Goal: Transaction & Acquisition: Register for event/course

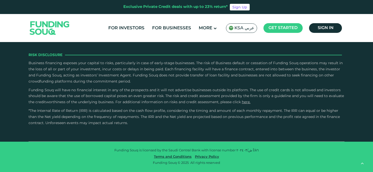
scroll to position [897, 0]
drag, startPoint x: 197, startPoint y: 100, endPoint x: 192, endPoint y: 102, distance: 5.0
type tc-range-slider "5"
drag, startPoint x: 53, startPoint y: 100, endPoint x: 71, endPoint y: 100, distance: 17.3
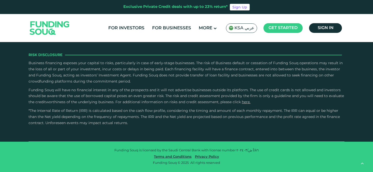
type tc-range-slider "920000"
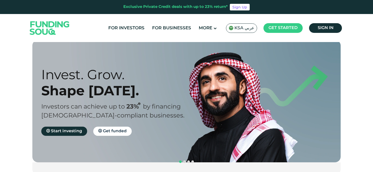
scroll to position [7, 0]
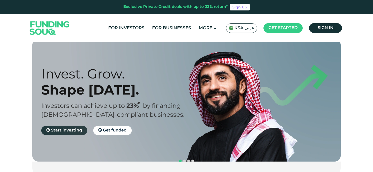
click at [75, 130] on span "Start investing" at bounding box center [66, 131] width 31 height 4
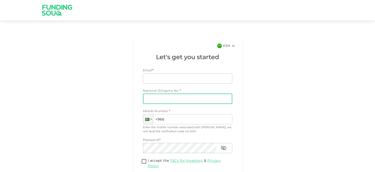
click at [171, 98] on input "National ID/Iqama No." at bounding box center [187, 99] width 89 height 10
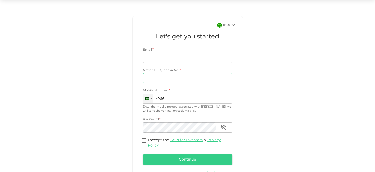
scroll to position [43, 0]
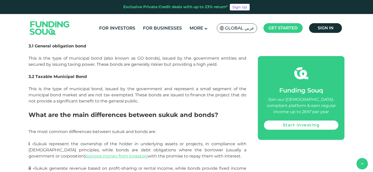
scroll to position [1079, 0]
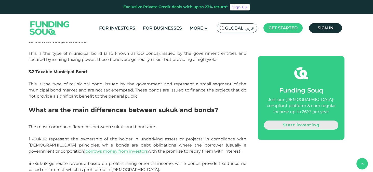
click at [272, 124] on link "Start investing" at bounding box center [301, 125] width 74 height 9
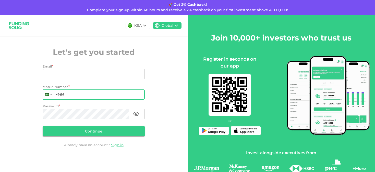
click at [49, 94] on div at bounding box center [48, 94] width 10 height 9
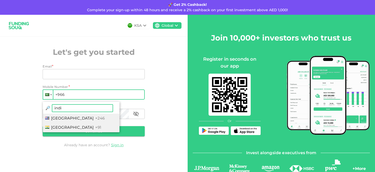
type input "indi"
click at [52, 130] on span "India" at bounding box center [72, 127] width 43 height 5
type input "+91"
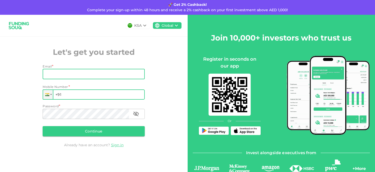
click at [76, 72] on input "Email" at bounding box center [91, 74] width 96 height 10
type input "mohdrizwan_n@ymail.com"
click at [75, 95] on input "+91" at bounding box center [94, 94] width 102 height 10
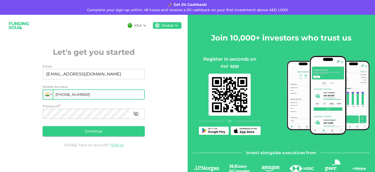
type input "+91 76196-16278"
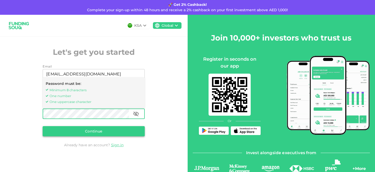
click at [87, 133] on button "Continue" at bounding box center [94, 131] width 102 height 10
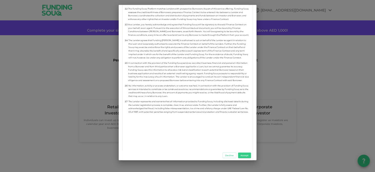
scroll to position [391, 0]
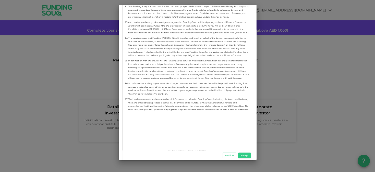
click at [242, 152] on div "Decline Accept" at bounding box center [187, 155] width 130 height 10
click at [242, 155] on button "Accept" at bounding box center [244, 156] width 13 height 6
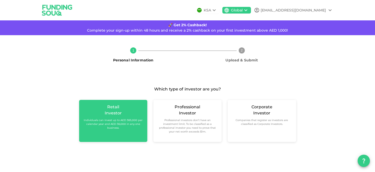
click at [97, 129] on small "Individuals can invest up to AED 365,000 per calendar year and AED 36,000 in an…" at bounding box center [113, 123] width 60 height 11
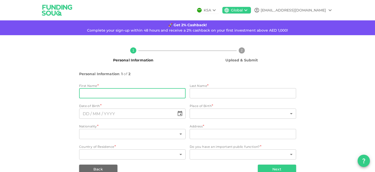
click at [98, 93] on input "firstName" at bounding box center [132, 93] width 106 height 10
type input "Mohammed"
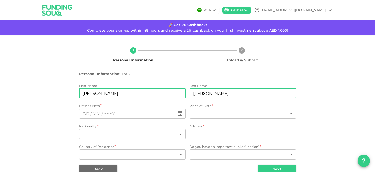
type input "Rizwan"
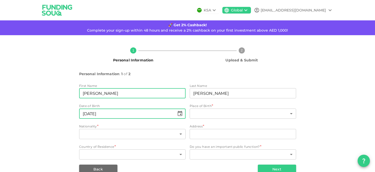
type input "⁦⁨27⁩ / ⁨11⁩ / ⁨1986⁩⁩"
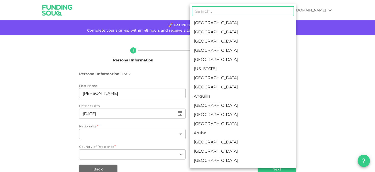
click at [204, 112] on body "KSA Global mohdrizwan_n@ymail.com 🚀 Get 2% Cashback! Complete your sign-up with…" at bounding box center [187, 86] width 375 height 172
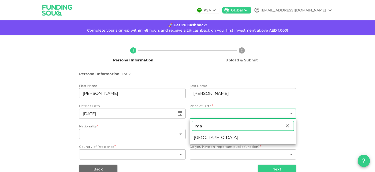
type input "m"
type input "india"
click at [211, 139] on li "India" at bounding box center [242, 137] width 106 height 9
type input "88"
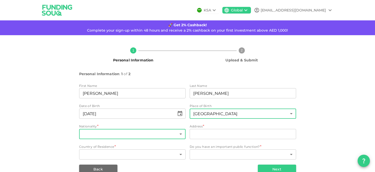
click at [160, 133] on body "KSA Global mohdrizwan_n@ymail.com 🚀 Get 2% Cashback! Complete your sign-up with…" at bounding box center [187, 86] width 375 height 172
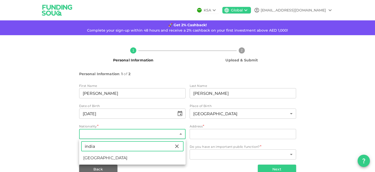
type input "india"
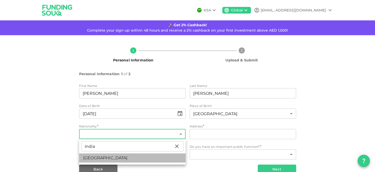
click at [154, 158] on li "India" at bounding box center [132, 157] width 106 height 9
type input "88"
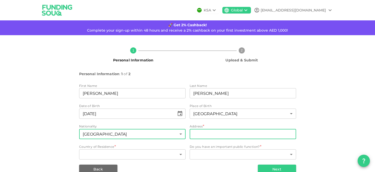
click at [207, 136] on input "address" at bounding box center [242, 134] width 106 height 10
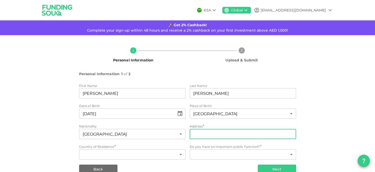
scroll to position [10, 0]
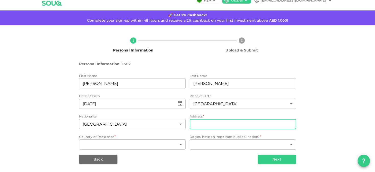
type input "E819, Aratt Firenza apartments, Electronic"
type input "88"
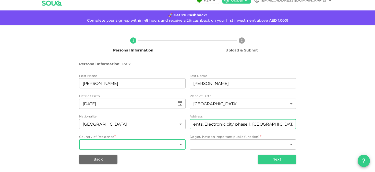
type input "E819, Aratt Firenza apartments, Electronic city phase 1, Bangalore - 560100"
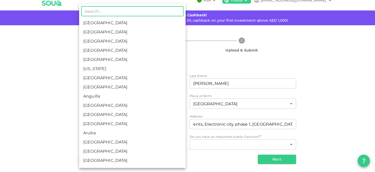
click at [160, 143] on body "KSA Global mohdrizwan_n@ymail.com 🚀 Get 2% Cashback! Complete your sign-up with…" at bounding box center [187, 86] width 375 height 172
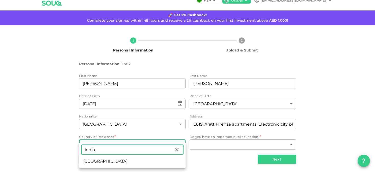
type input "india"
click at [142, 163] on li "India" at bounding box center [132, 161] width 106 height 9
type input "88"
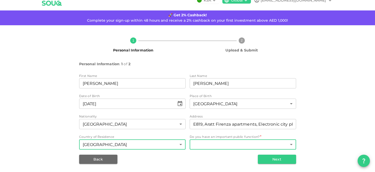
click at [211, 143] on body "KSA Global mohdrizwan_n@ymail.com 🚀 Get 2% Cashback! Complete your sign-up with…" at bounding box center [187, 86] width 375 height 172
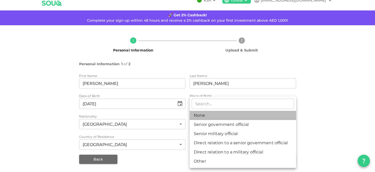
click at [203, 117] on li "None" at bounding box center [242, 115] width 106 height 9
type input "1"
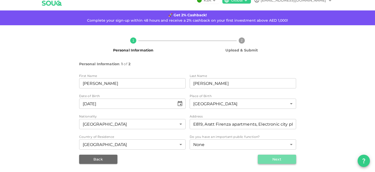
click at [269, 160] on button "Next" at bounding box center [277, 159] width 38 height 9
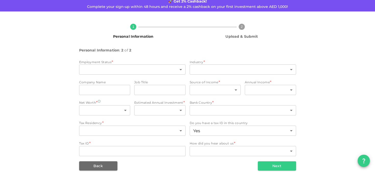
scroll to position [30, 0]
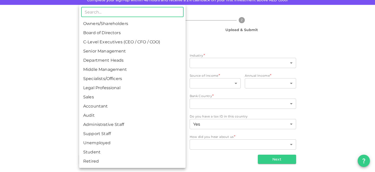
click at [173, 63] on body "KSA Global mohdrizwan_n@ymail.com 🚀 Get 2% Cashback! Complete your sign-up with…" at bounding box center [187, 86] width 375 height 172
click at [111, 79] on li "Specialists/Officers" at bounding box center [132, 78] width 106 height 9
type input "7"
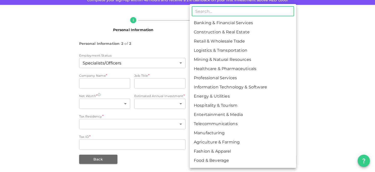
click at [193, 62] on body "KSA Global mohdrizwan_n@ymail.com 🚀 Get 2% Cashback! Complete your sign-up with…" at bounding box center [187, 86] width 375 height 172
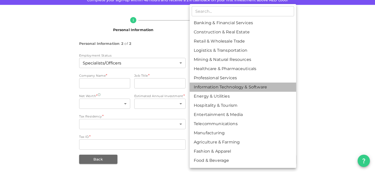
click at [237, 88] on li "Information Technology & Software" at bounding box center [242, 87] width 106 height 9
type input "8"
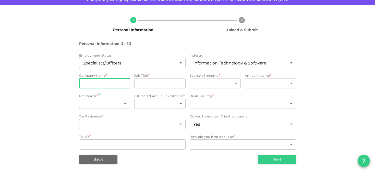
click at [114, 83] on input "companyName" at bounding box center [104, 83] width 51 height 10
type input "Oracle"
type input "PMTS"
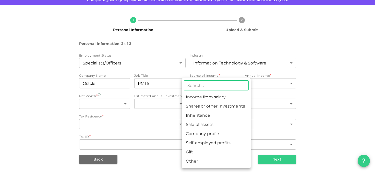
click at [196, 80] on body "KSA Global mohdrizwan_n@ymail.com 🚀 Get 2% Cashback! Complete your sign-up with…" at bounding box center [187, 86] width 375 height 172
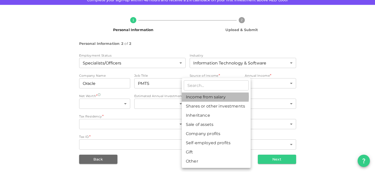
click at [201, 97] on li "Income from salary" at bounding box center [216, 97] width 69 height 9
type input "1"
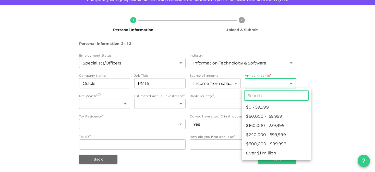
click at [264, 84] on body "KSA Global mohdrizwan_n@ymail.com 🚀 Get 2% Cashback! Complete your sign-up with…" at bounding box center [187, 86] width 375 height 172
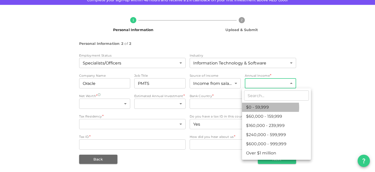
click at [262, 107] on li "$0 - 59,999" at bounding box center [276, 107] width 69 height 9
type input "1"
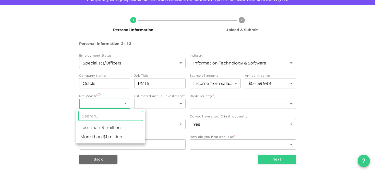
click at [99, 105] on body "KSA Global mohdrizwan_n@ymail.com 🚀 Get 2% Cashback! Complete your sign-up with…" at bounding box center [187, 86] width 375 height 172
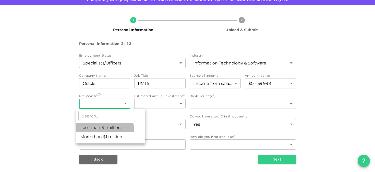
click at [101, 130] on li "Less than $1 million" at bounding box center [110, 127] width 69 height 9
type input "1"
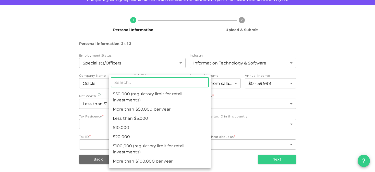
click at [150, 107] on body "KSA Global mohdrizwan_n@ymail.com 🚀 Get 2% Cashback! Complete your sign-up with…" at bounding box center [187, 86] width 375 height 172
click at [131, 127] on li "$10,000" at bounding box center [160, 127] width 102 height 9
type input "2"
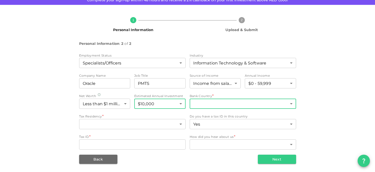
click at [208, 106] on body "KSA Global mohdrizwan_n@ymail.com 🚀 Get 2% Cashback! Complete your sign-up with…" at bounding box center [187, 86] width 375 height 172
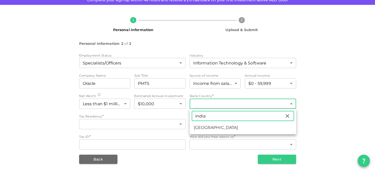
type input "india"
click at [198, 128] on li "India" at bounding box center [242, 127] width 106 height 9
type input "88"
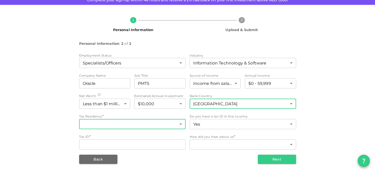
click at [153, 121] on body "KSA Global mohdrizwan_n@ymail.com 🚀 Get 2% Cashback! Complete your sign-up with…" at bounding box center [187, 86] width 375 height 172
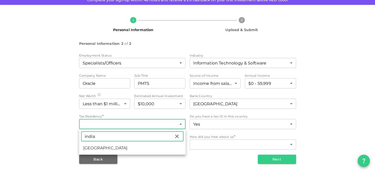
type input "india"
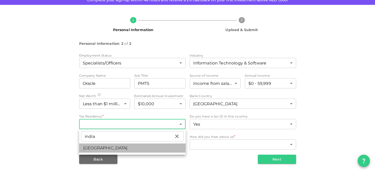
click at [89, 148] on li "India" at bounding box center [132, 148] width 106 height 9
type input "88"
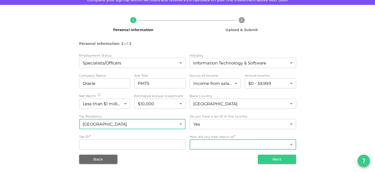
click at [214, 146] on body "KSA Global mohdrizwan_n@ymail.com 🚀 Get 2% Cashback! Complete your sign-up with…" at bounding box center [187, 86] width 375 height 172
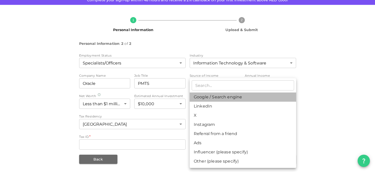
click at [214, 98] on li "Google / Search engine" at bounding box center [242, 97] width 106 height 9
type input "1"
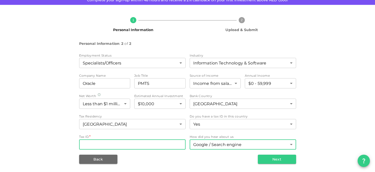
click at [117, 146] on input "Tax ID" at bounding box center [132, 144] width 106 height 10
